Goal: Task Accomplishment & Management: Manage account settings

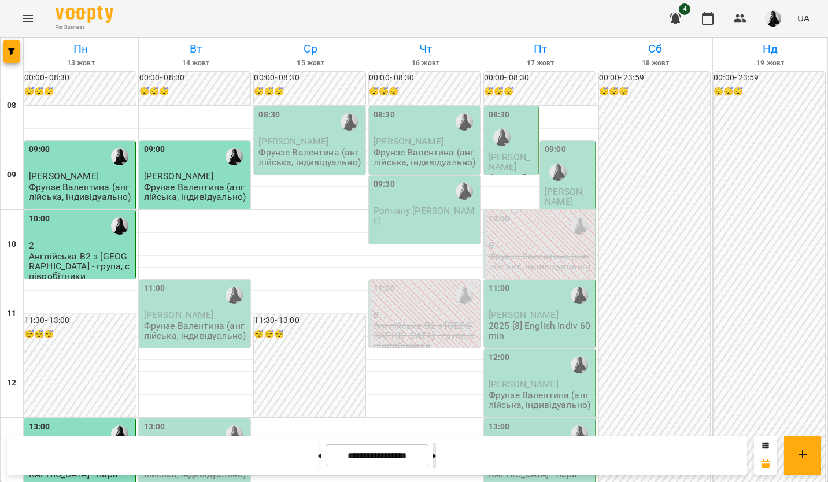
click at [436, 464] on button at bounding box center [434, 455] width 3 height 25
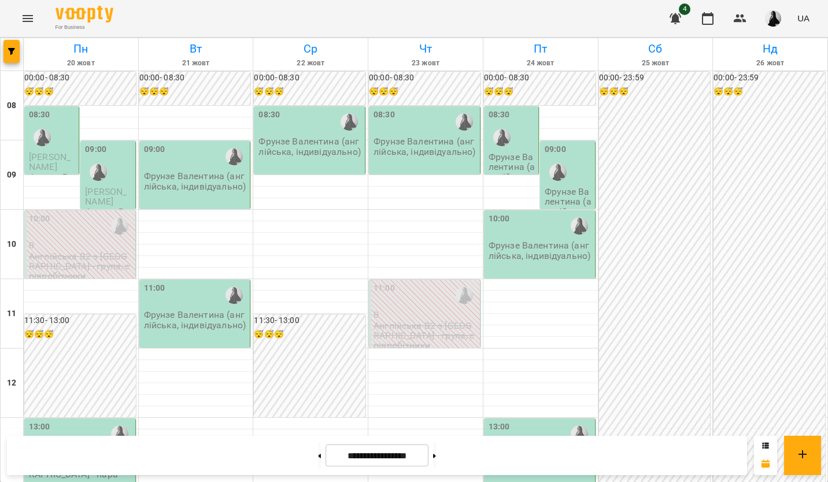
click at [208, 318] on p "Фрунзе Валентина (англійська, індивідуально)" at bounding box center [196, 320] width 104 height 20
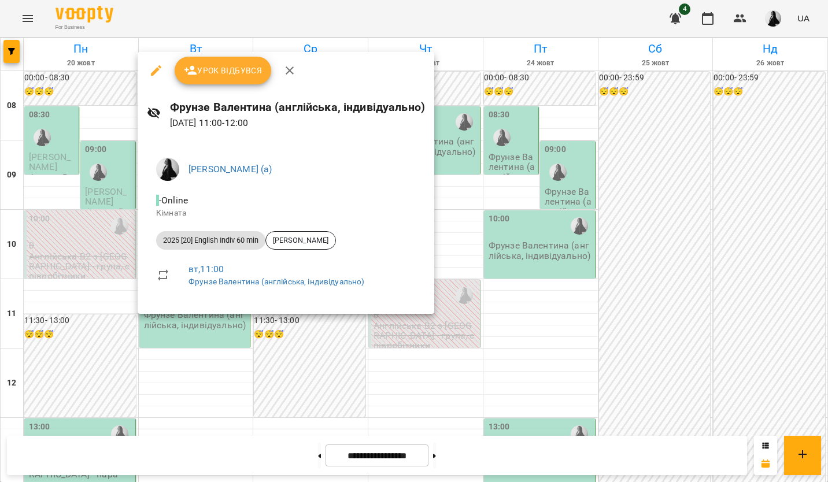
click at [206, 336] on div at bounding box center [414, 241] width 828 height 482
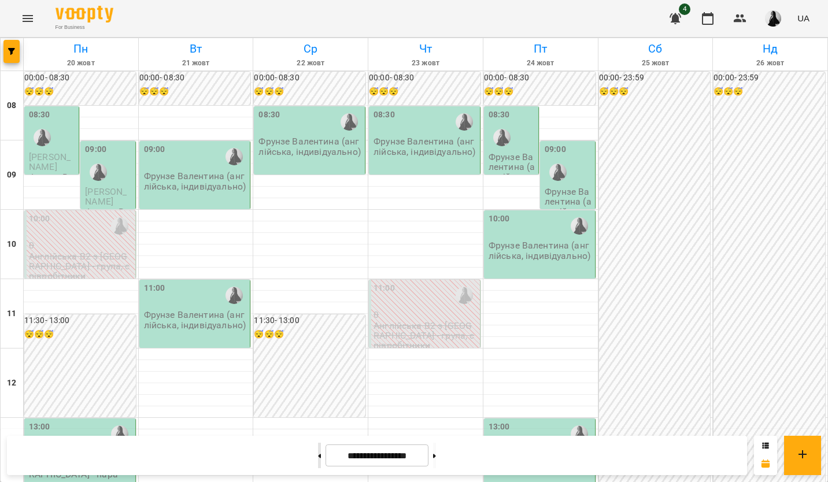
click at [318, 464] on button at bounding box center [319, 455] width 3 height 25
type input "**********"
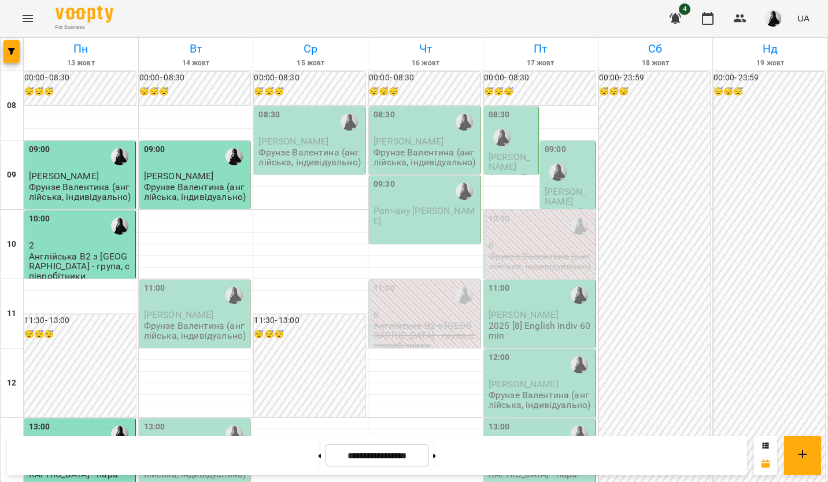
click at [163, 305] on div "11:00" at bounding box center [196, 295] width 104 height 27
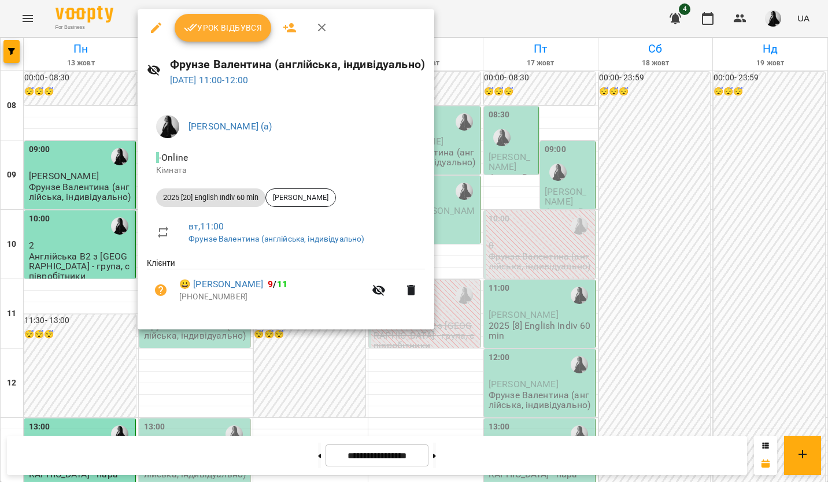
click at [228, 32] on span "Урок відбувся" at bounding box center [223, 28] width 79 height 14
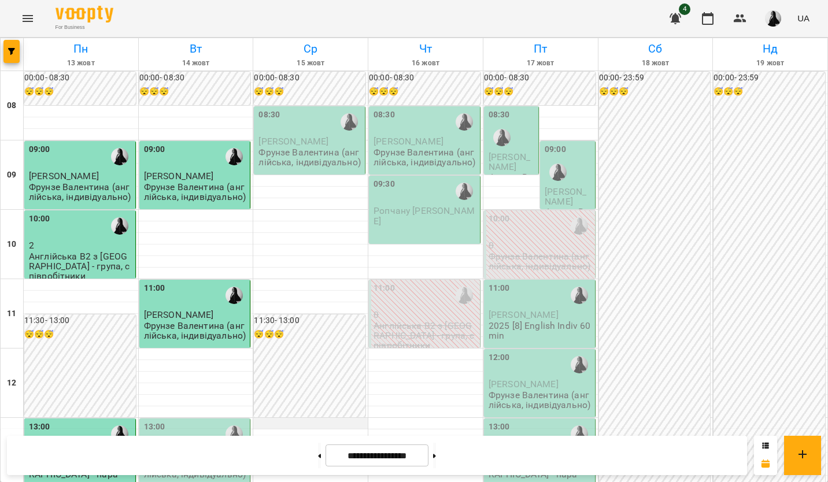
scroll to position [289, 0]
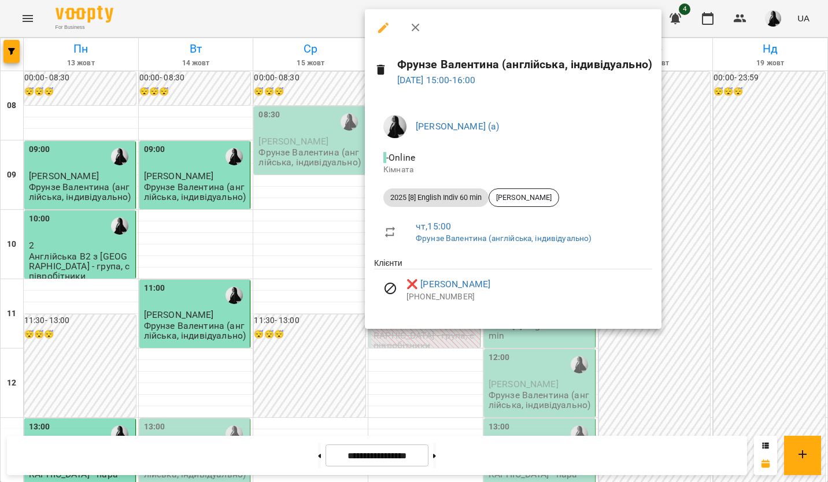
click at [431, 351] on div at bounding box center [414, 241] width 828 height 482
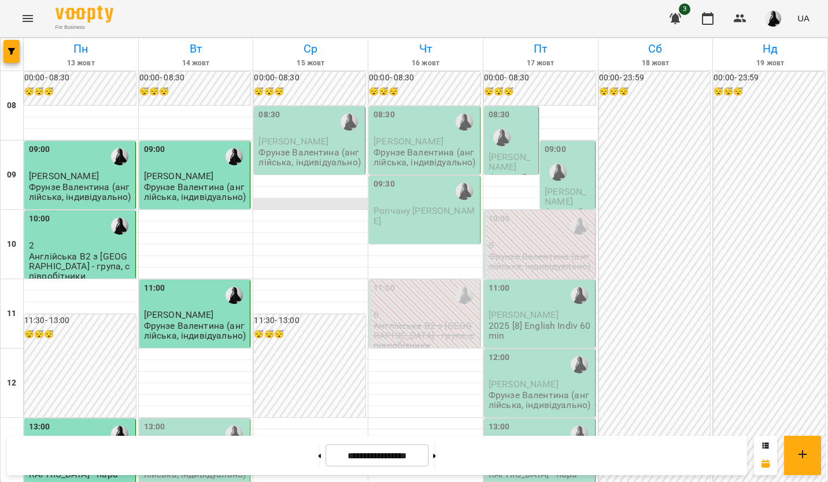
scroll to position [0, 0]
